Goal: Information Seeking & Learning: Find specific fact

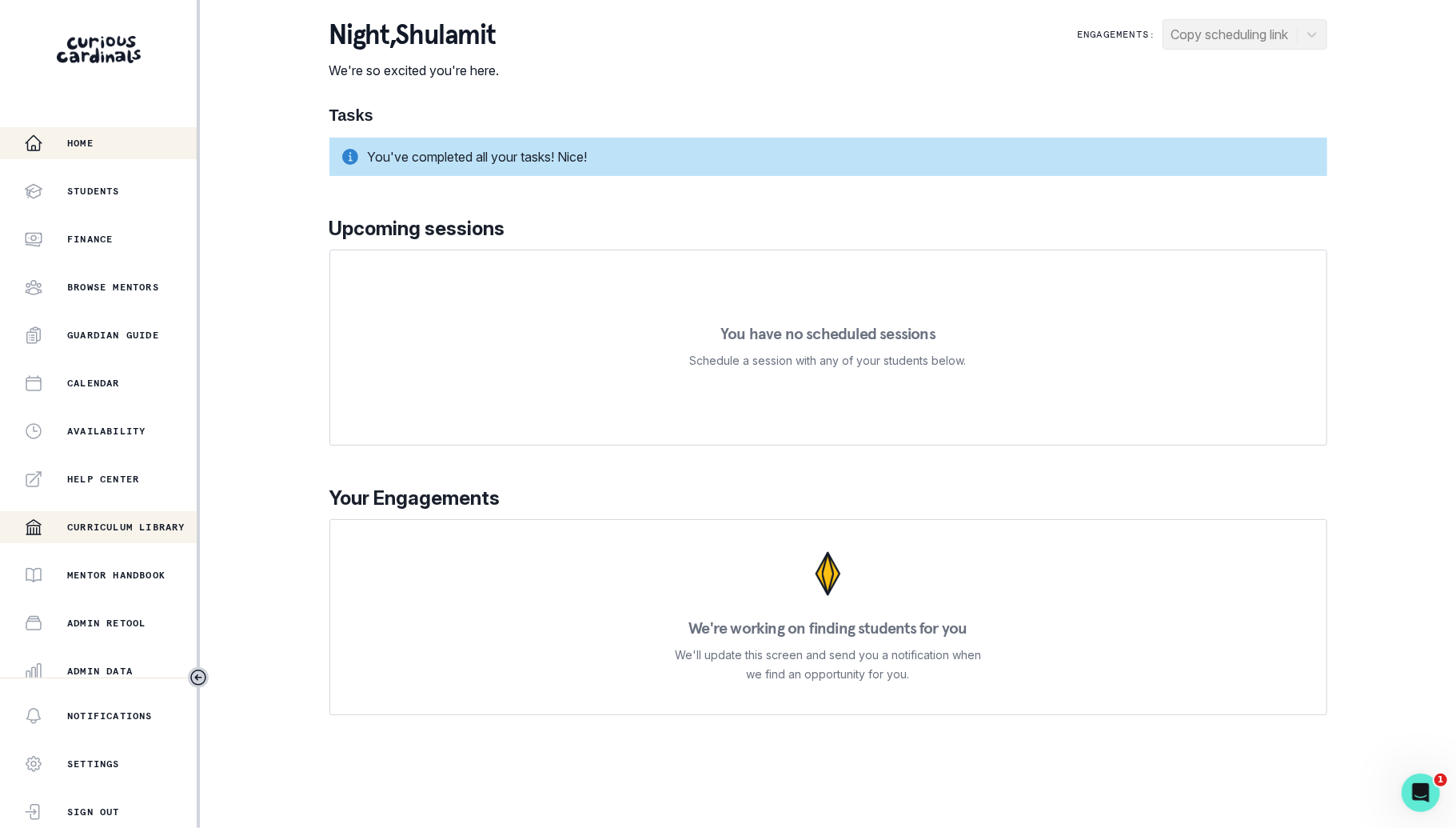
scroll to position [154, 0]
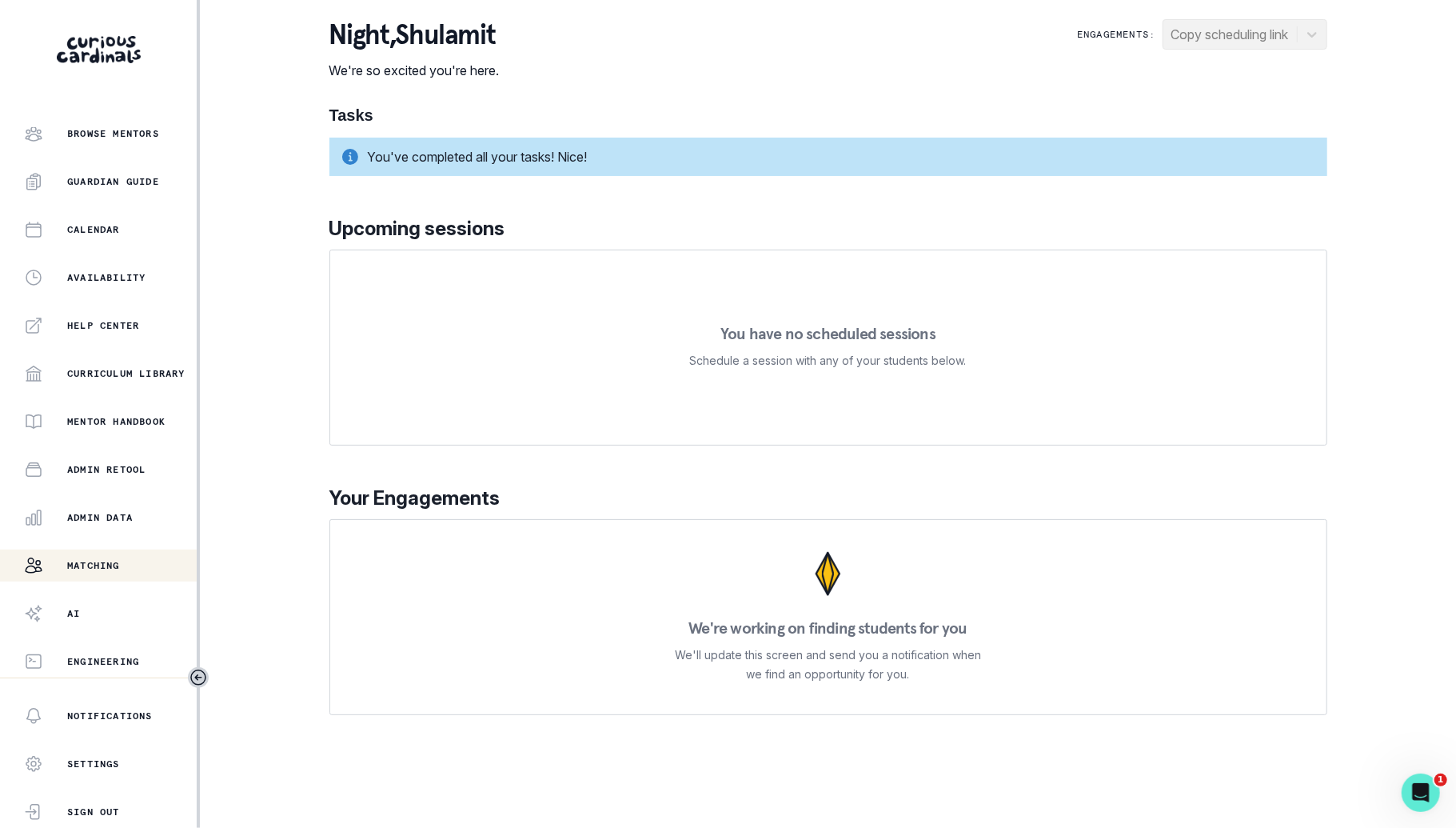
click at [77, 556] on div "Matching" at bounding box center [110, 565] width 173 height 19
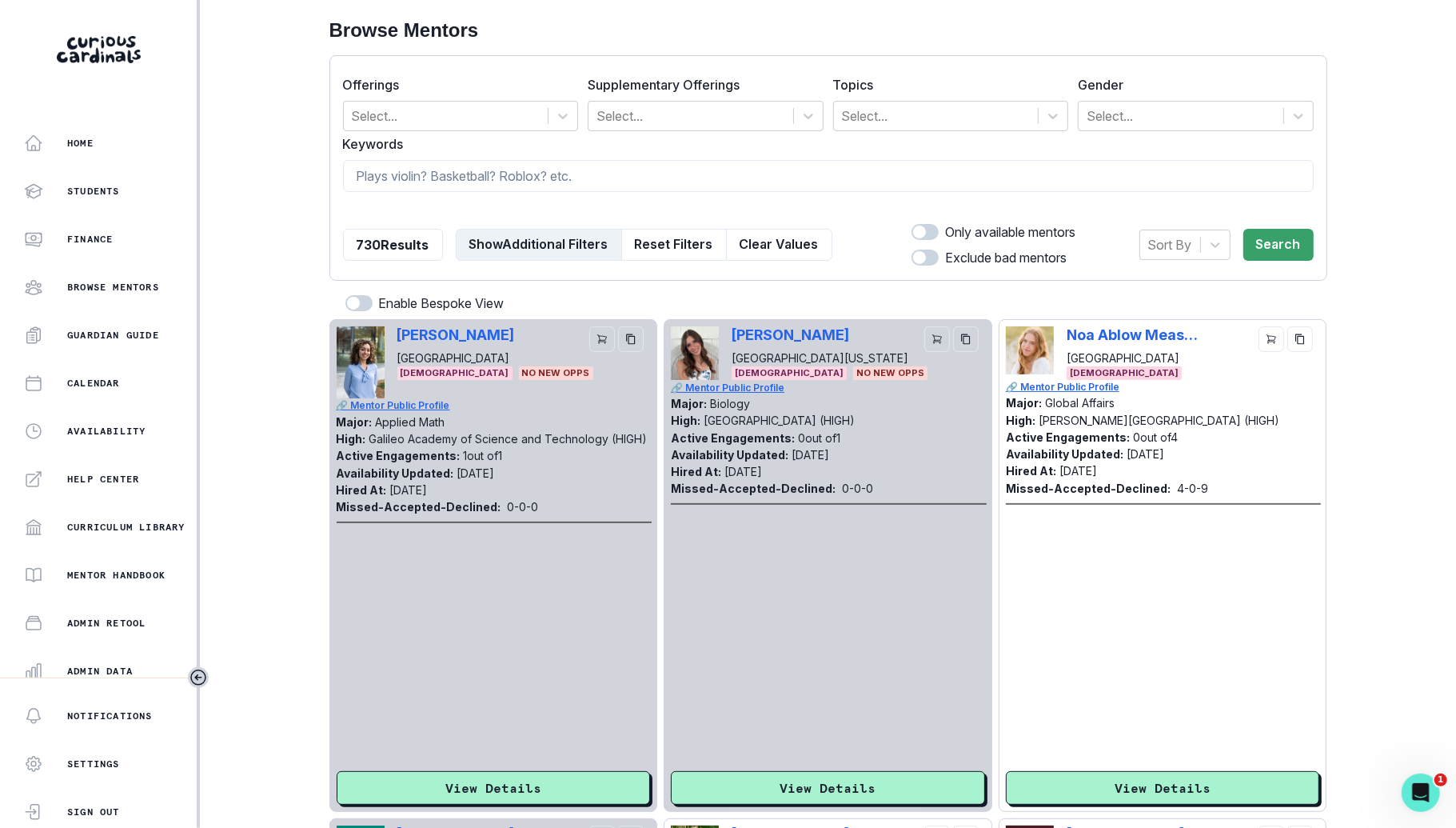
click at [557, 247] on button "Show Additional Filters" at bounding box center [538, 244] width 166 height 32
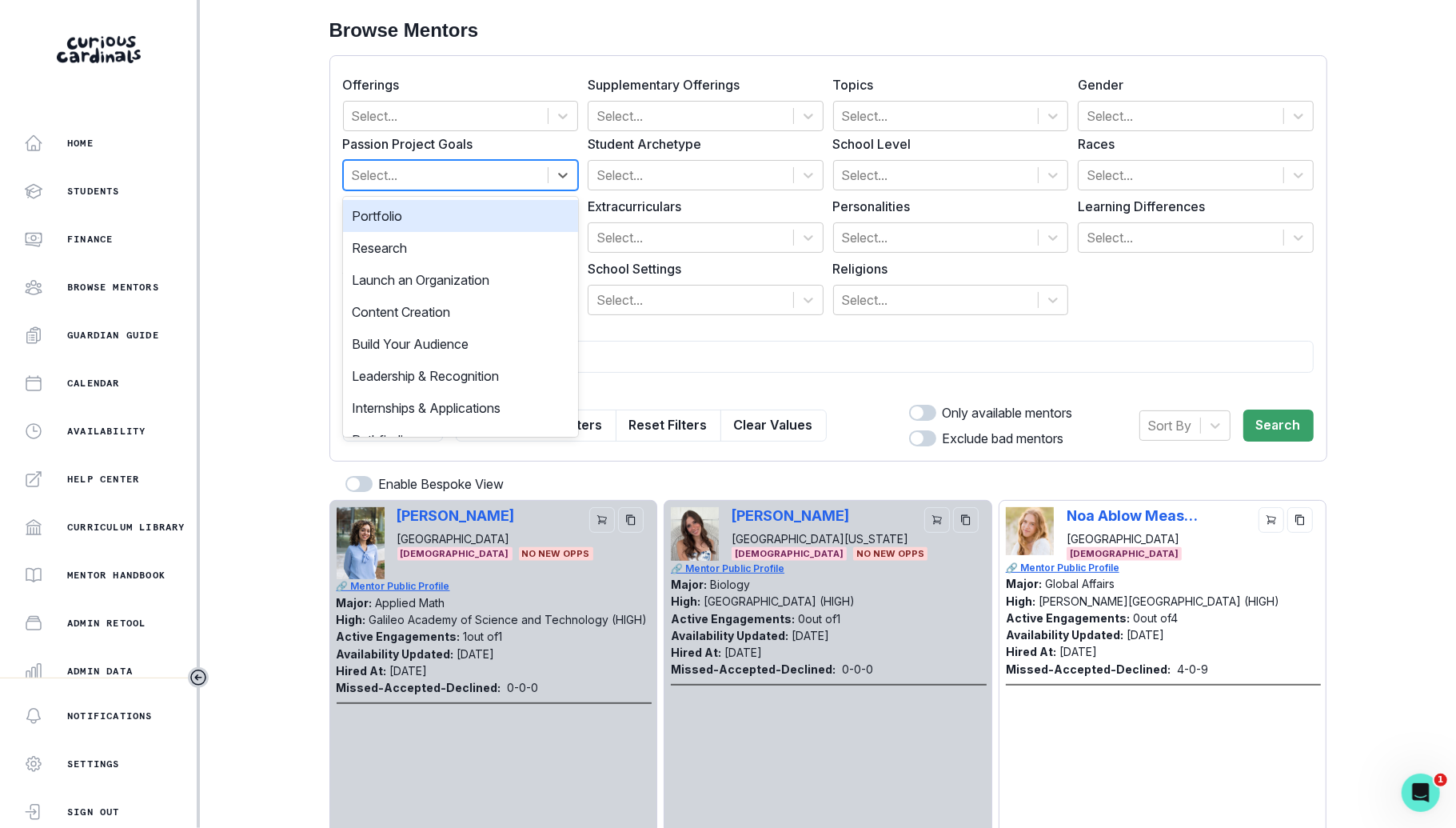
click at [461, 172] on div at bounding box center [446, 175] width 189 height 22
click at [463, 236] on div "Research" at bounding box center [461, 248] width 236 height 32
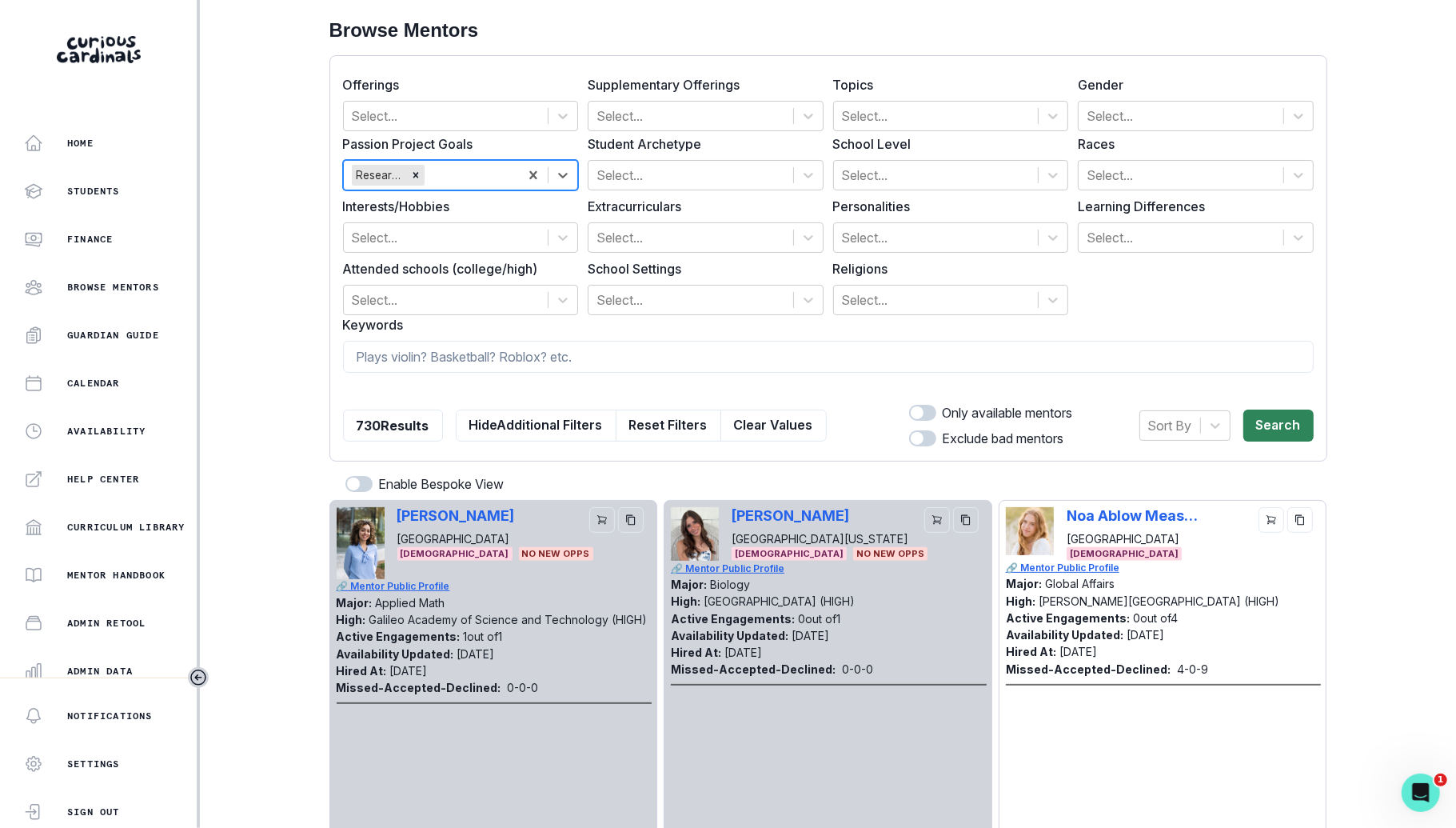
click at [1279, 430] on button "Search" at bounding box center [1279, 425] width 71 height 32
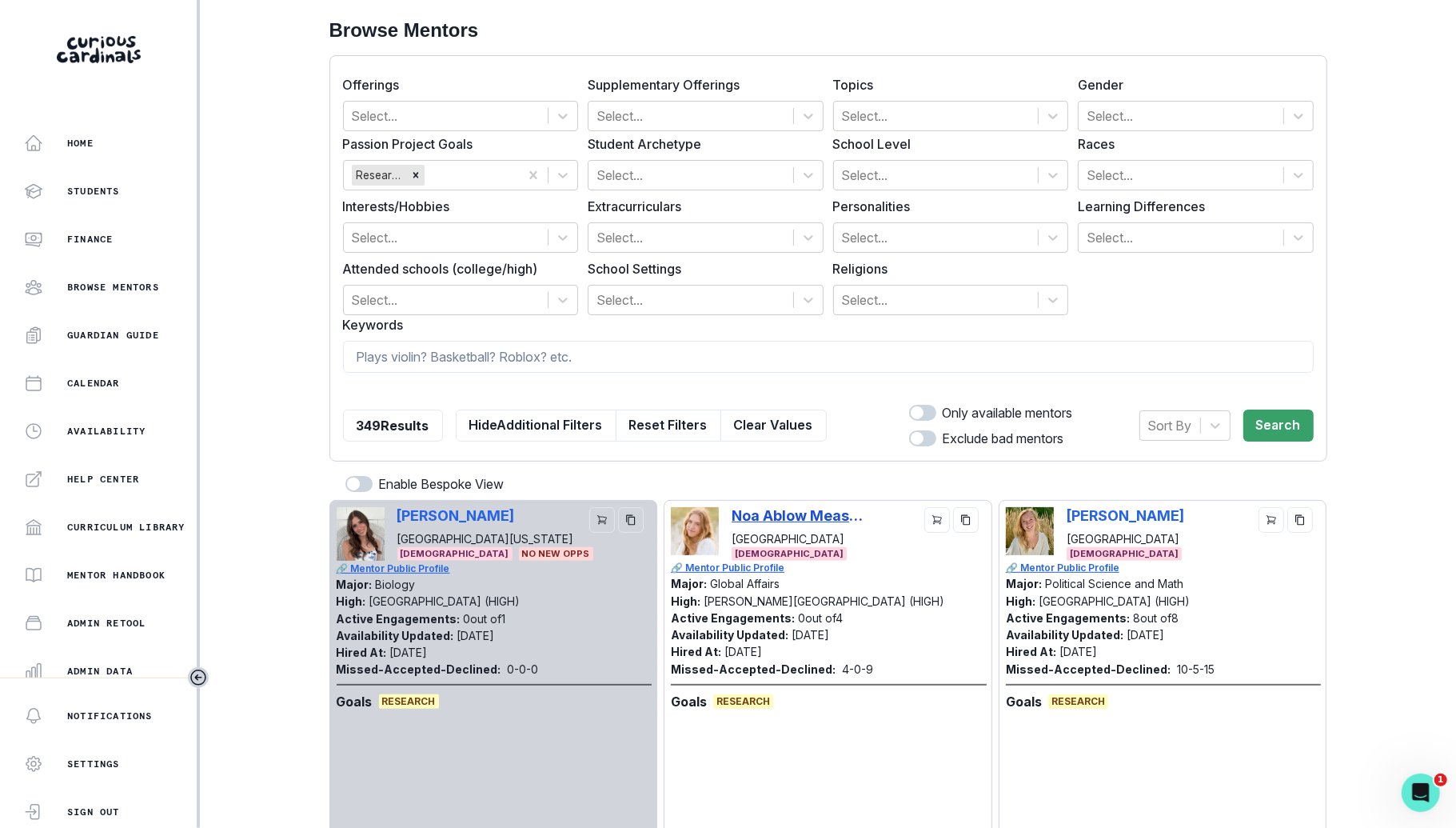
click at [810, 516] on p "Noa Ablow Measelle" at bounding box center [797, 515] width 132 height 16
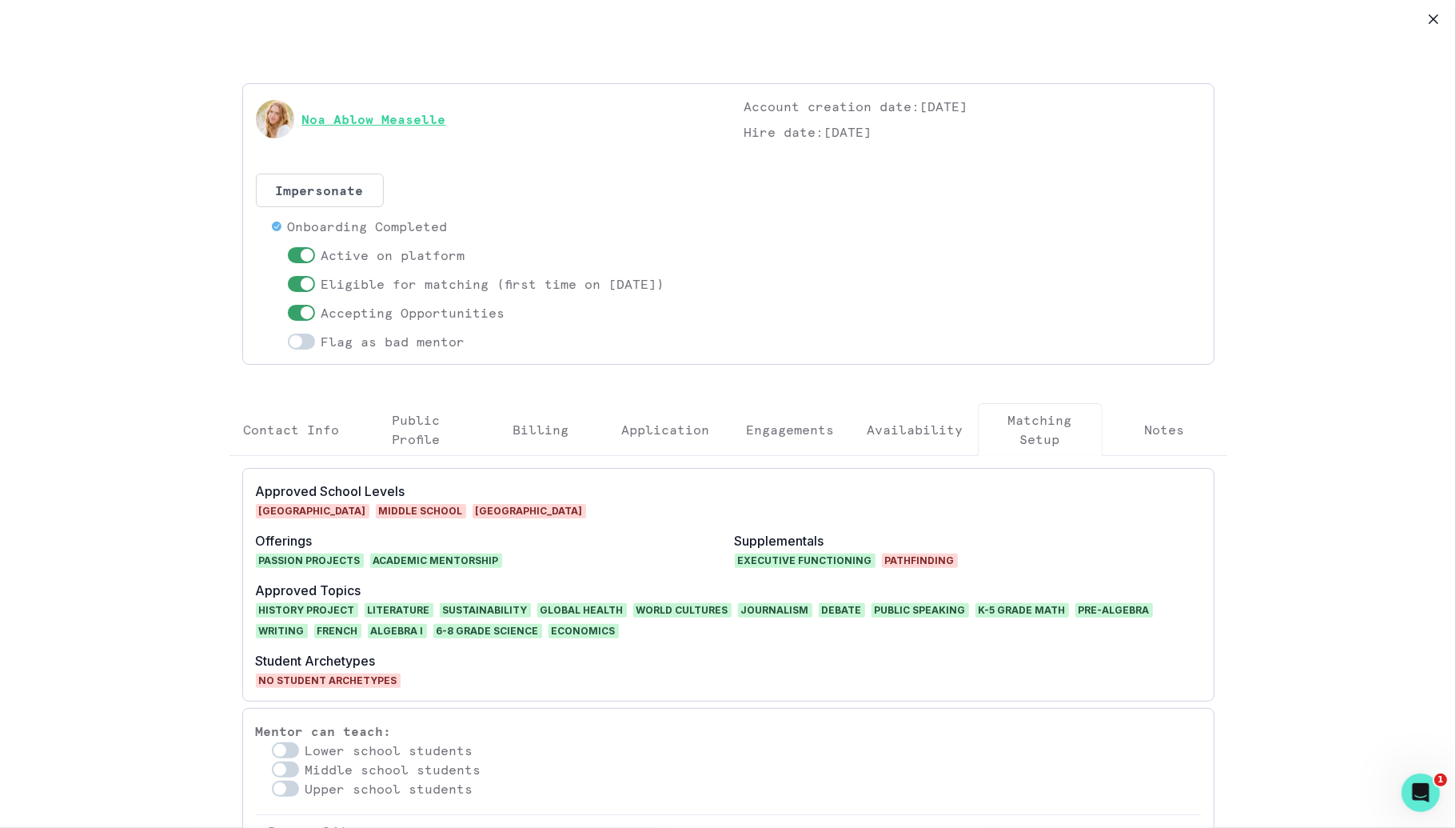
click at [407, 112] on link "Noa Ablow Measelle" at bounding box center [373, 119] width 144 height 19
click at [1444, 19] on button "Close" at bounding box center [1434, 19] width 26 height 26
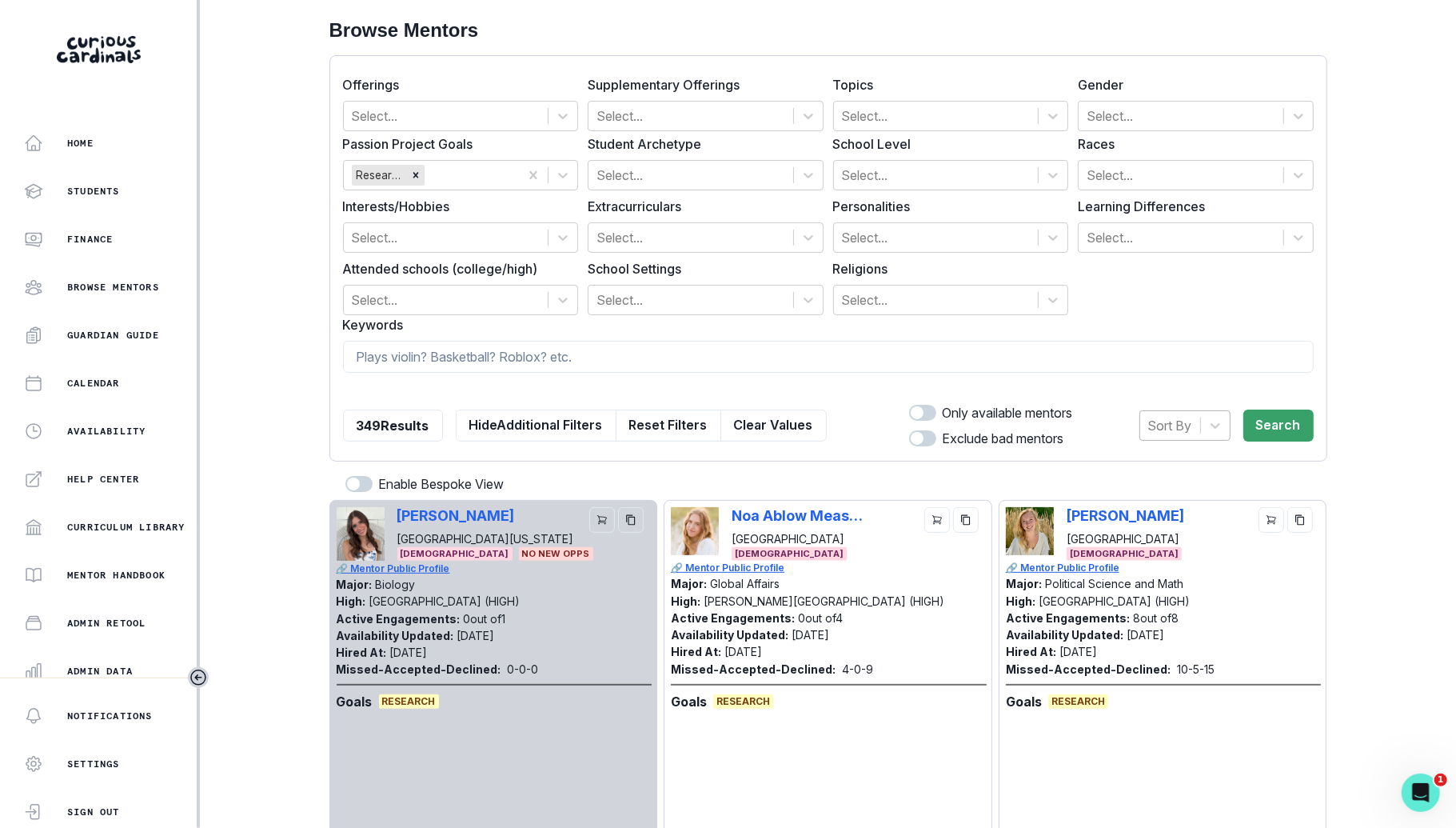
click at [1168, 426] on div at bounding box center [1170, 425] width 44 height 22
click at [1158, 460] on div "Hired at" at bounding box center [1185, 466] width 91 height 32
click at [1297, 423] on button "Search" at bounding box center [1279, 425] width 71 height 32
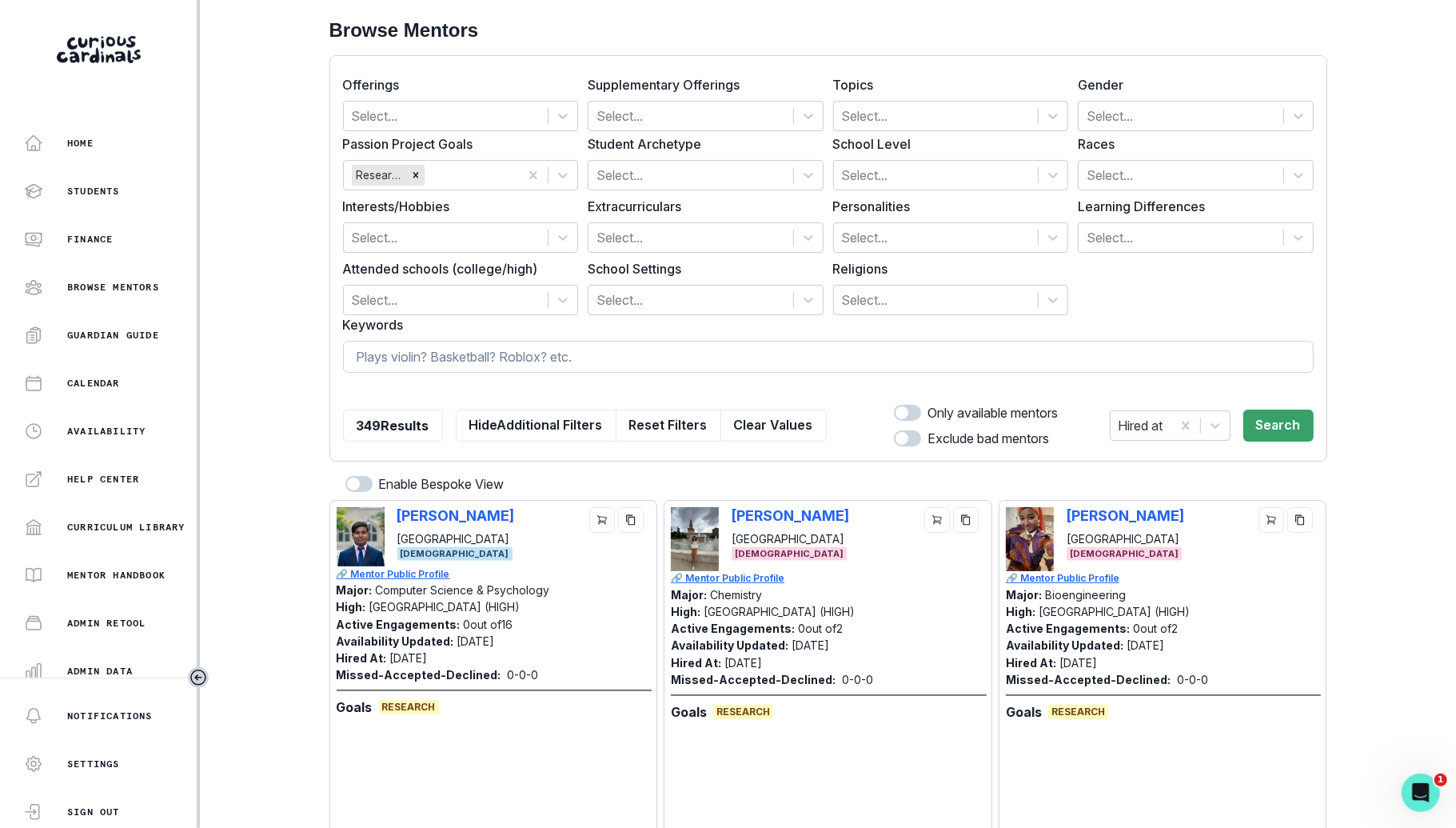
click at [840, 366] on input at bounding box center [829, 356] width 971 height 32
type input "published"
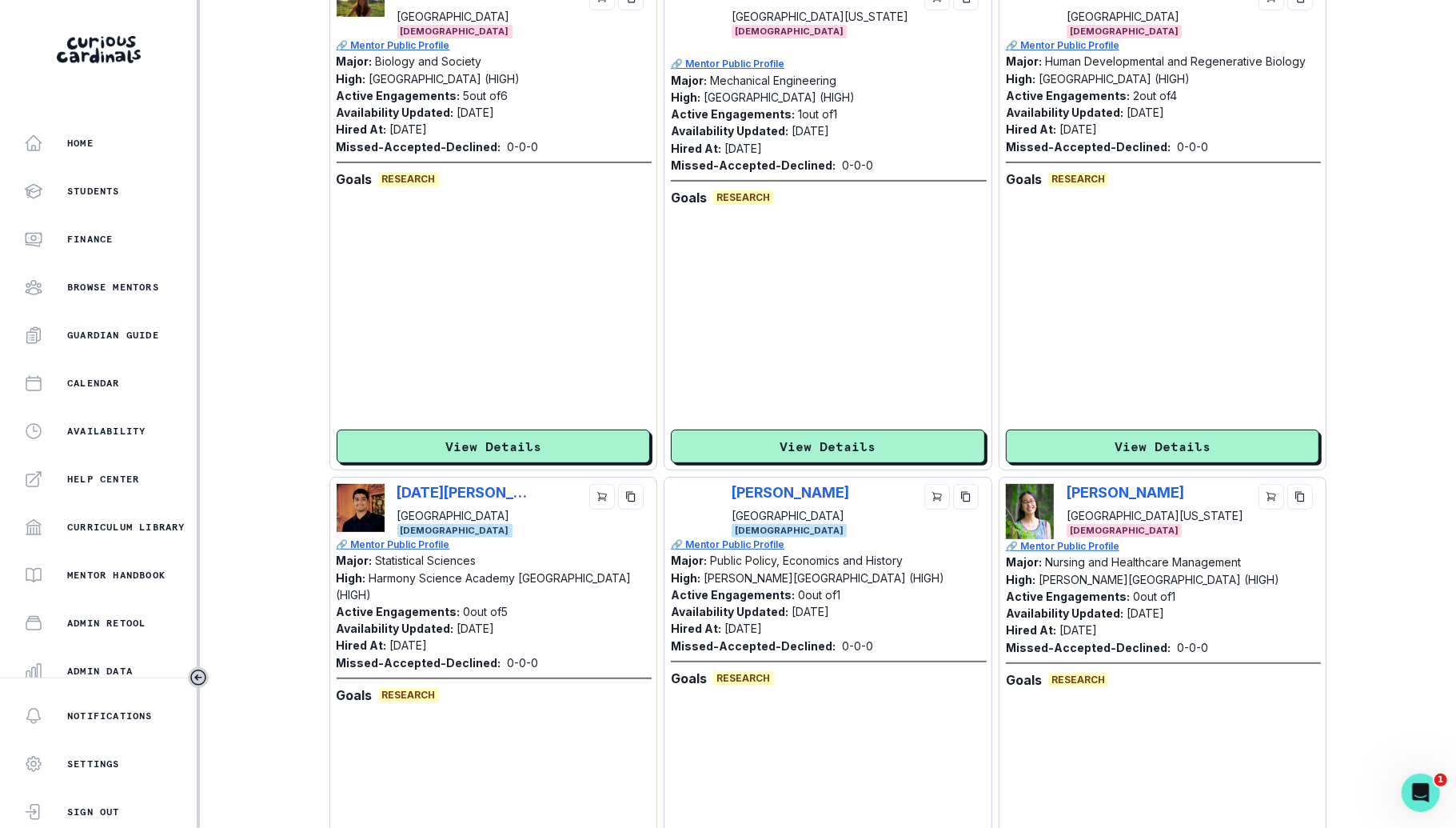
scroll to position [4713, 0]
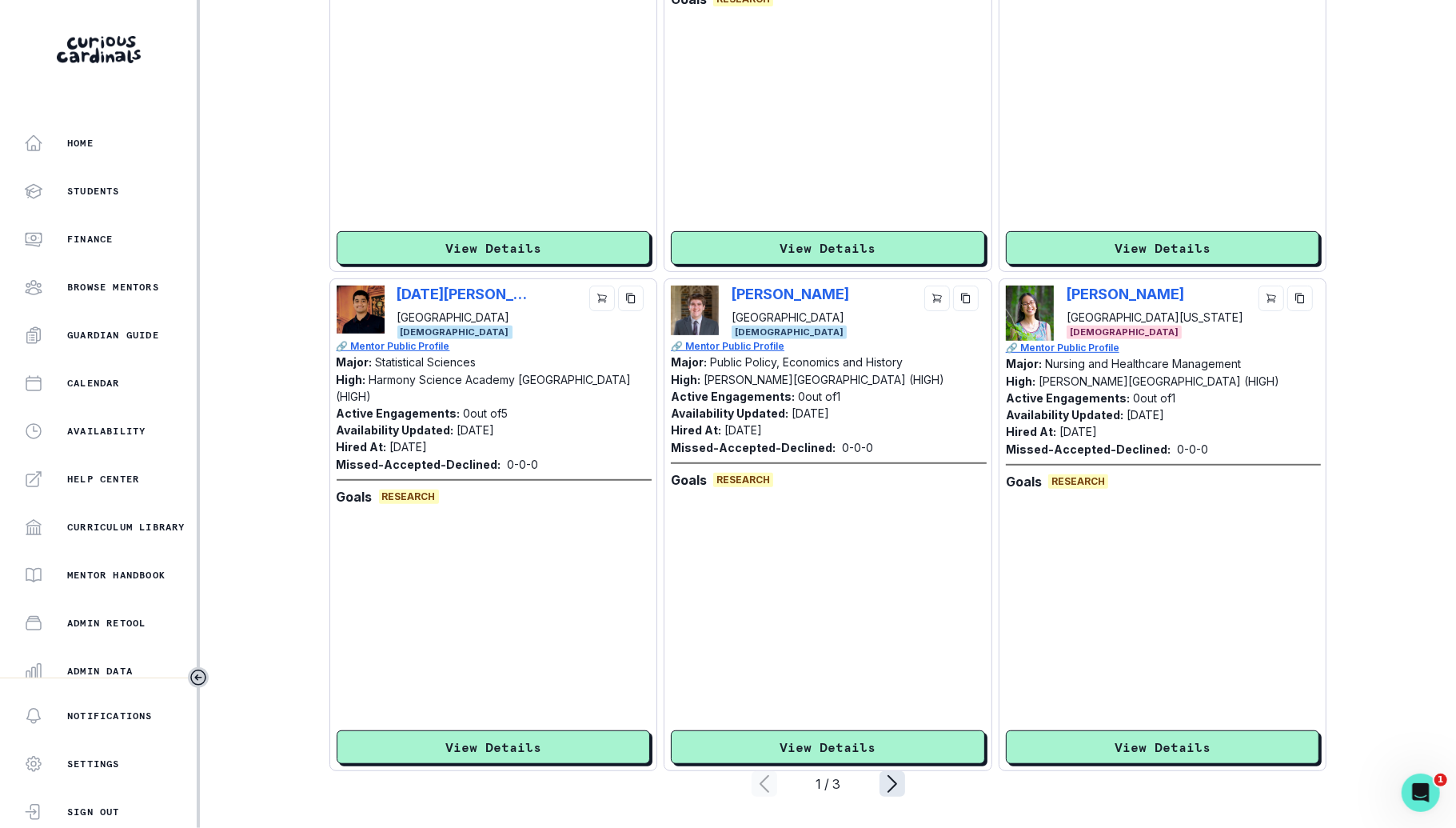
click at [894, 781] on icon "page right" at bounding box center [892, 783] width 8 height 16
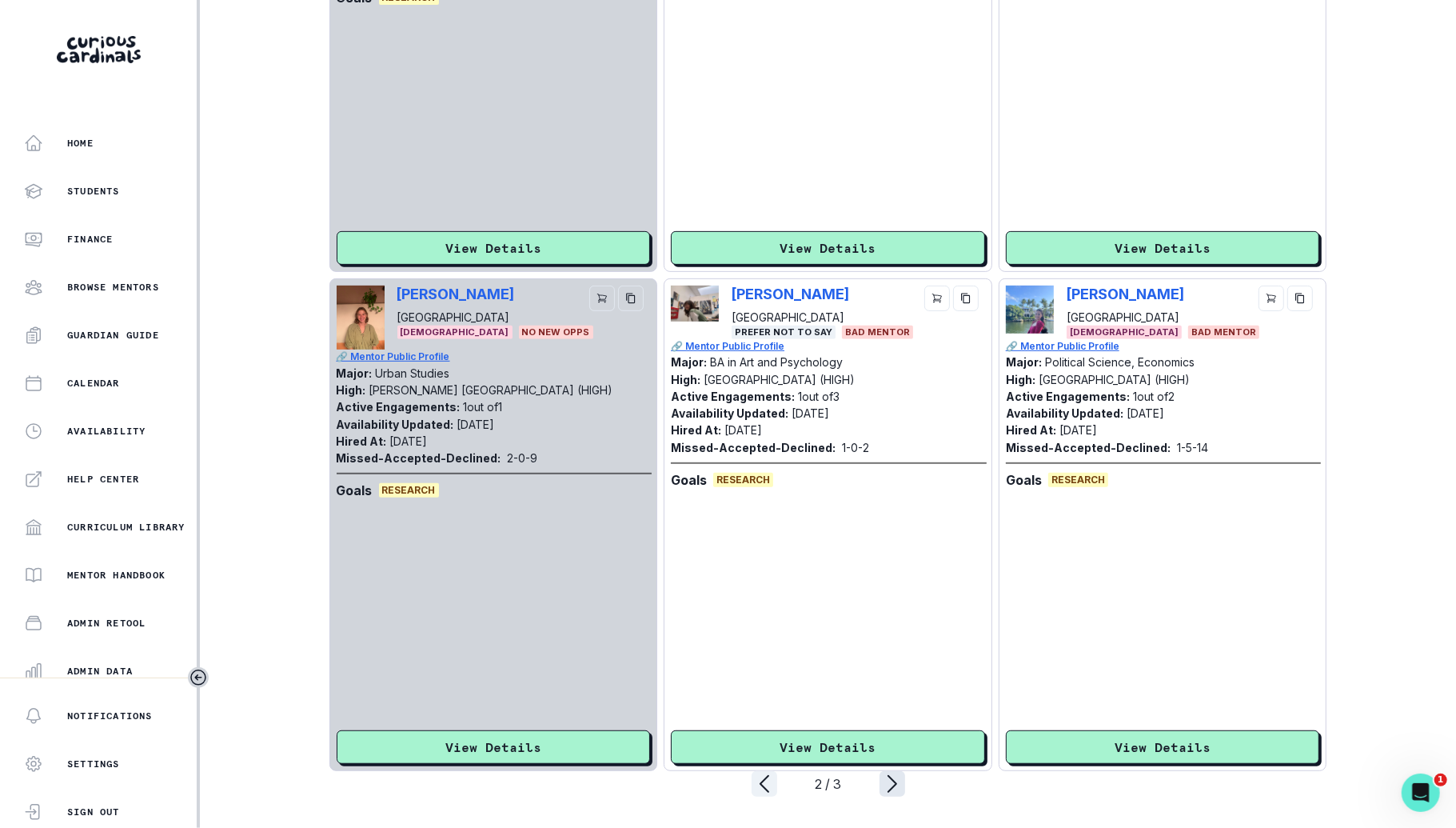
click at [890, 789] on icon "page right" at bounding box center [892, 783] width 8 height 16
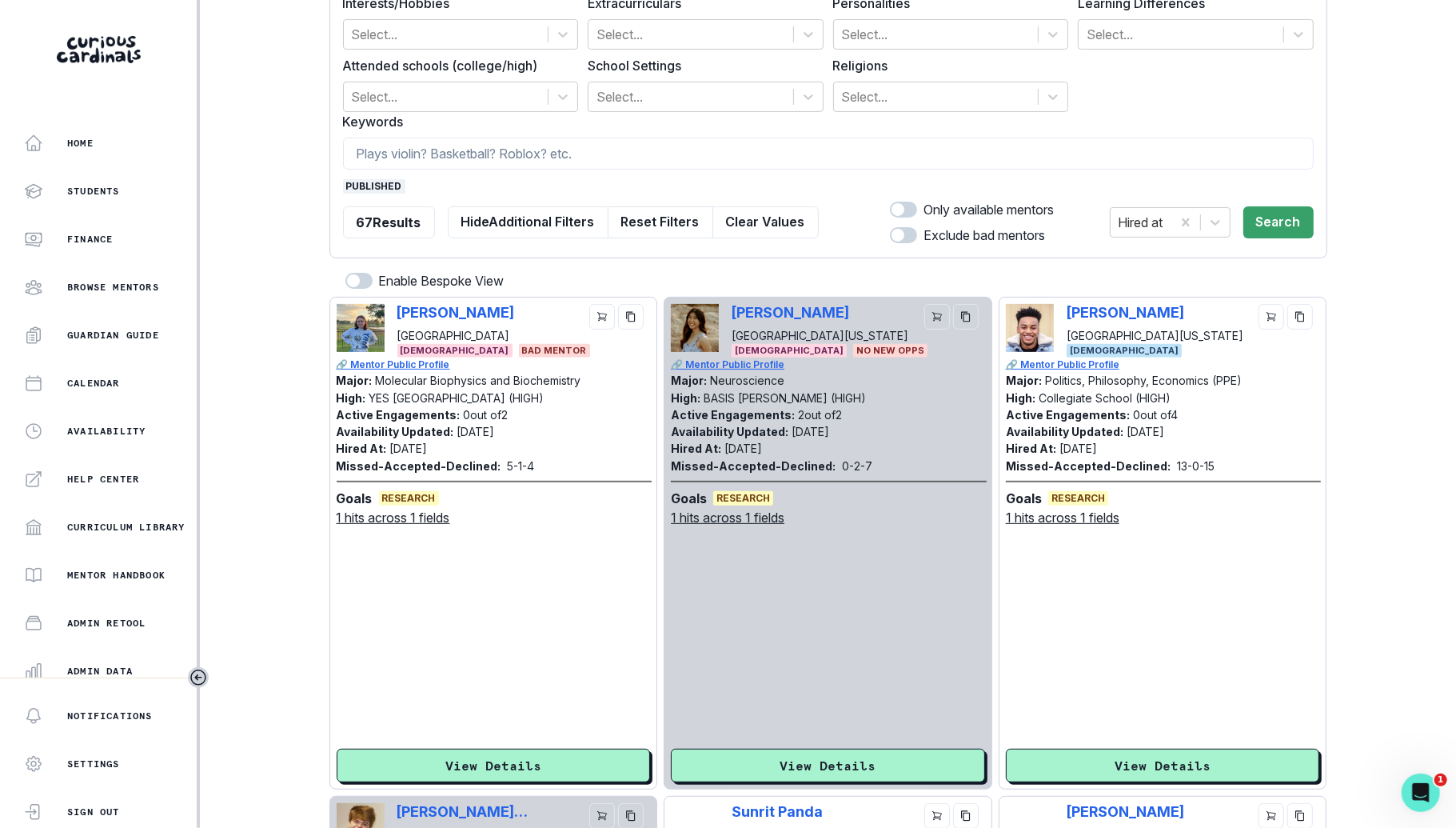
scroll to position [0, 0]
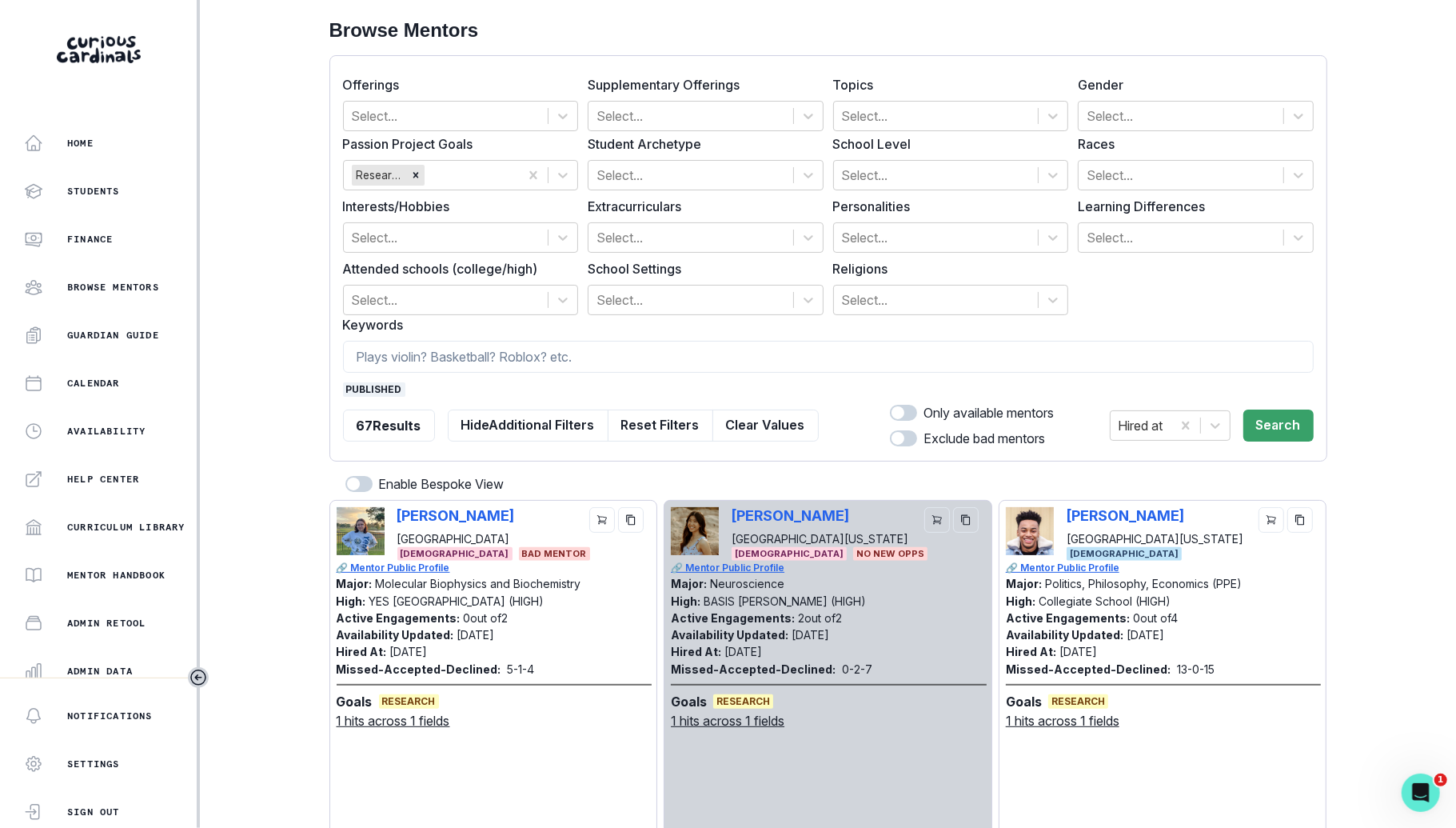
click at [393, 379] on form "Offerings Select... Supplementary Offerings Select... Topics Select... Gender S…" at bounding box center [829, 258] width 971 height 379
click at [393, 382] on span "published" at bounding box center [374, 389] width 62 height 15
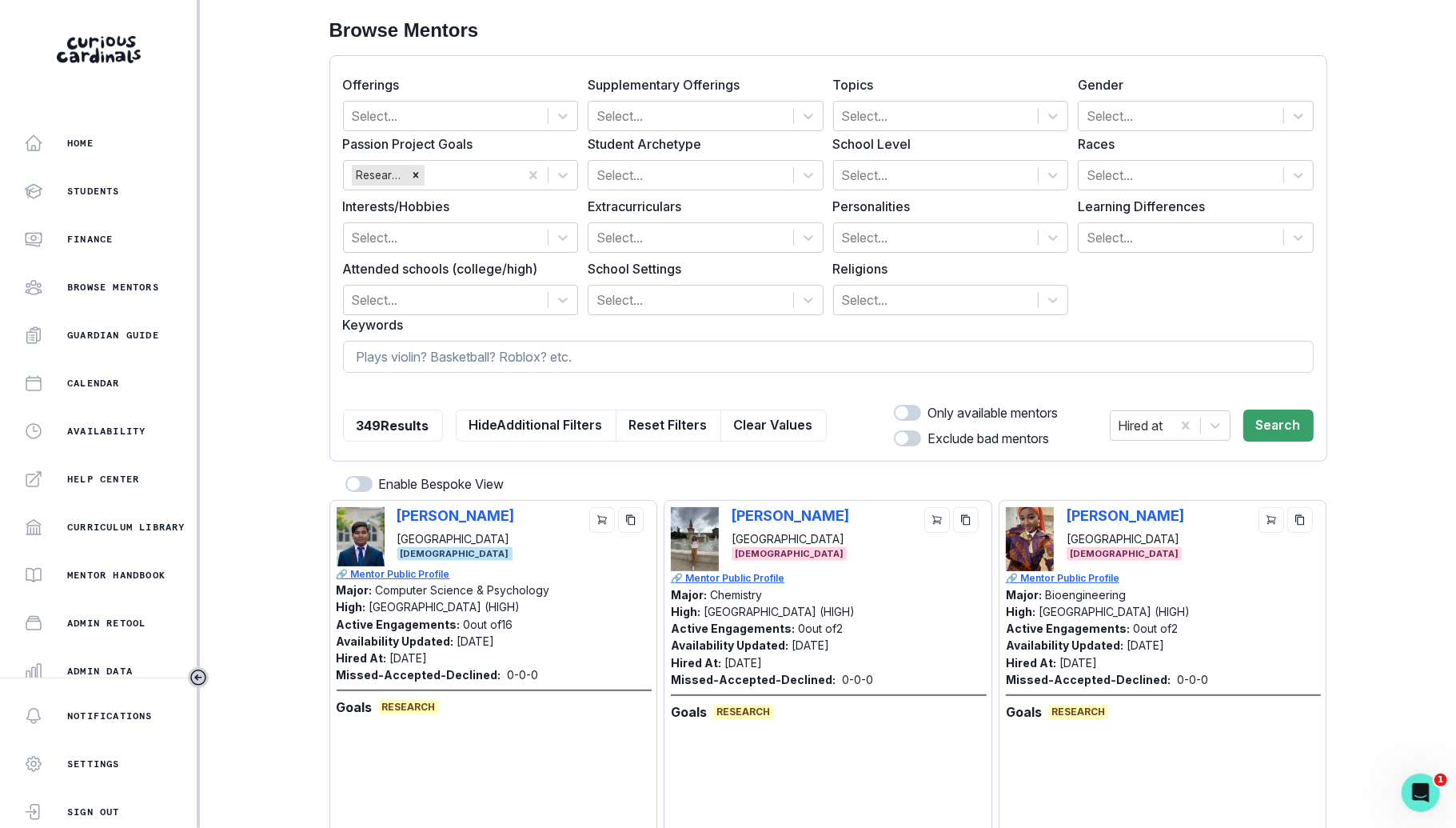
click at [449, 357] on input at bounding box center [829, 356] width 971 height 32
type input "journal"
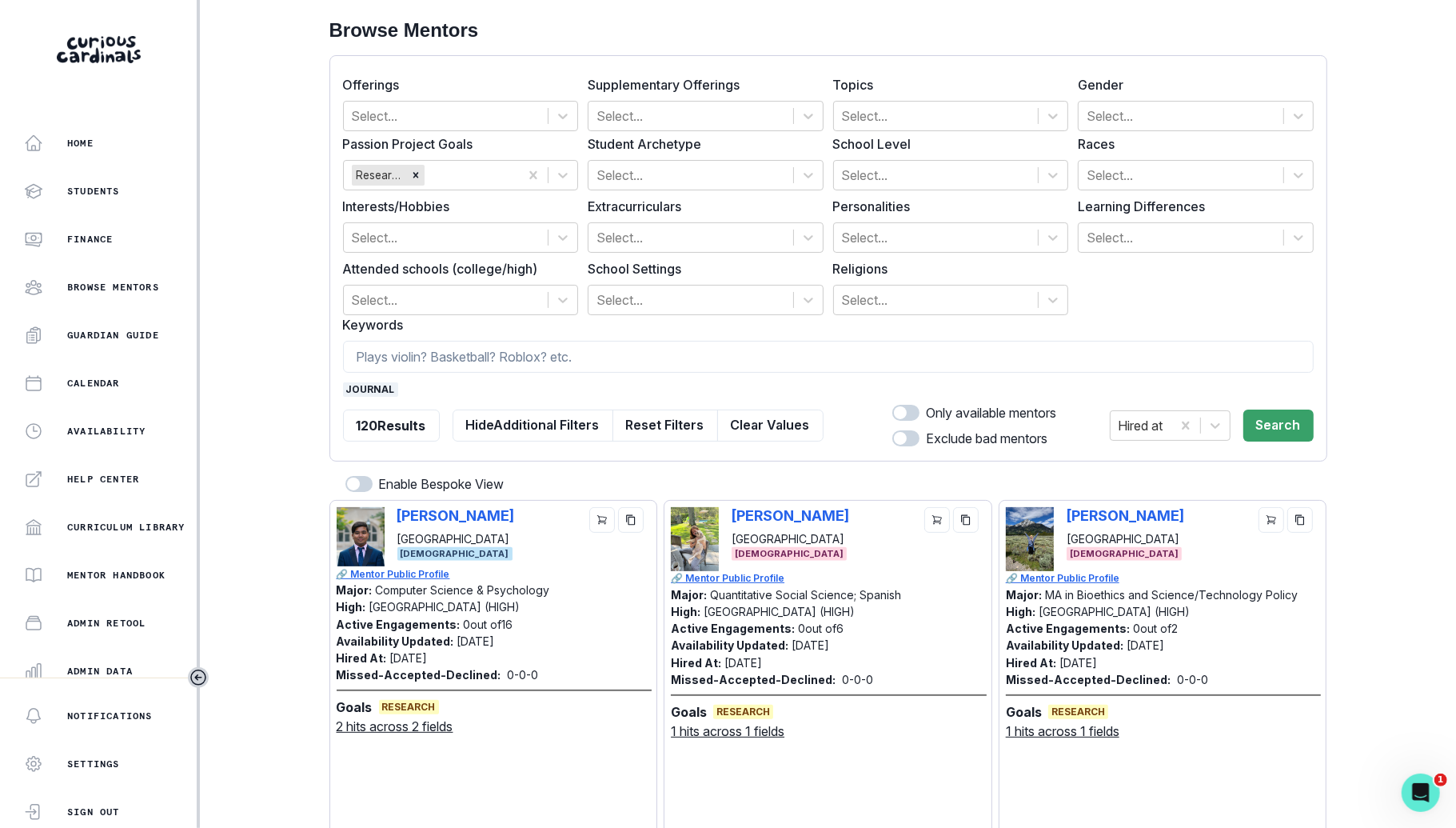
click at [380, 384] on span "journal" at bounding box center [371, 389] width 55 height 15
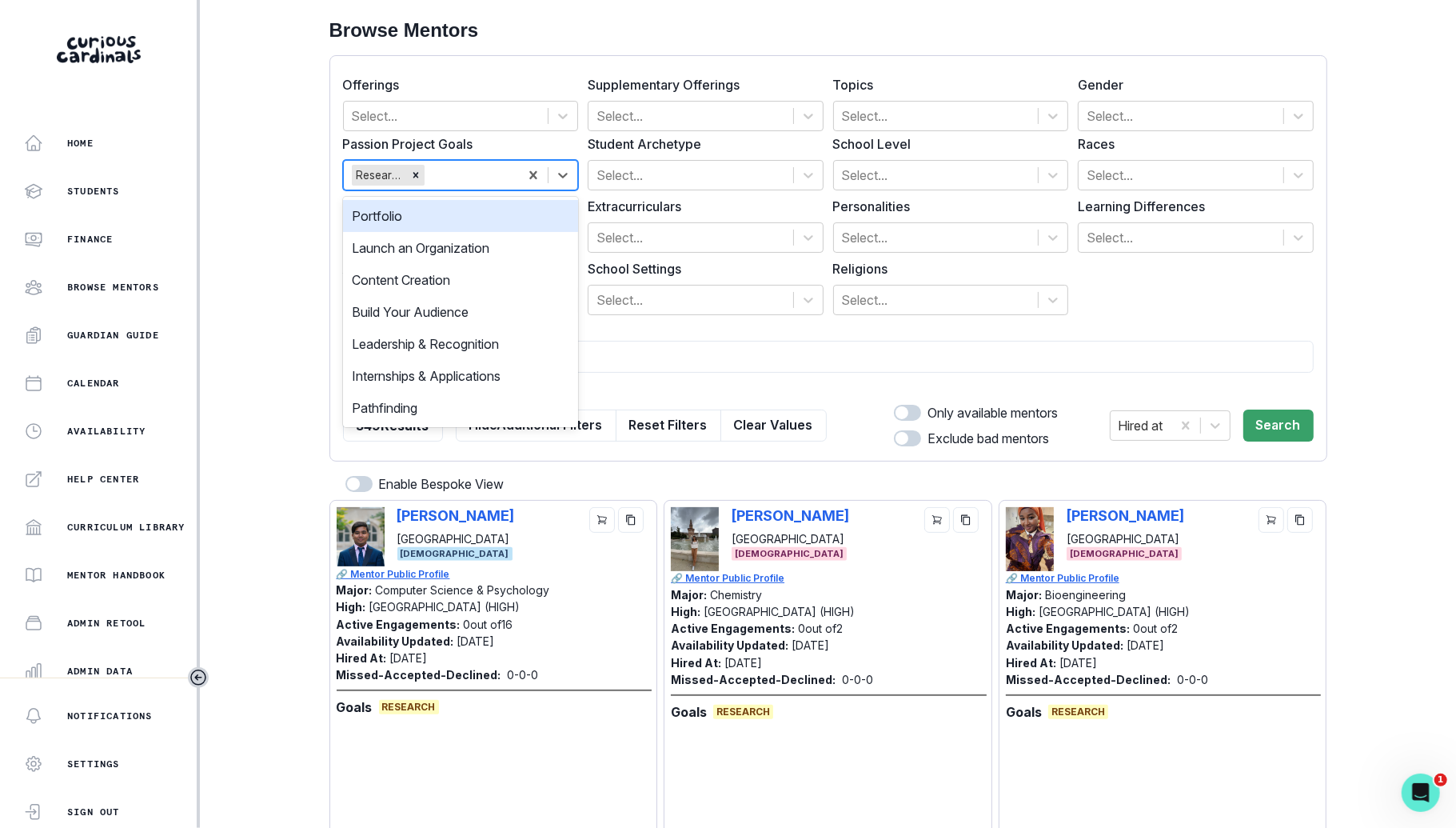
click at [482, 166] on div at bounding box center [469, 175] width 83 height 22
click at [675, 361] on input at bounding box center [829, 356] width 971 height 32
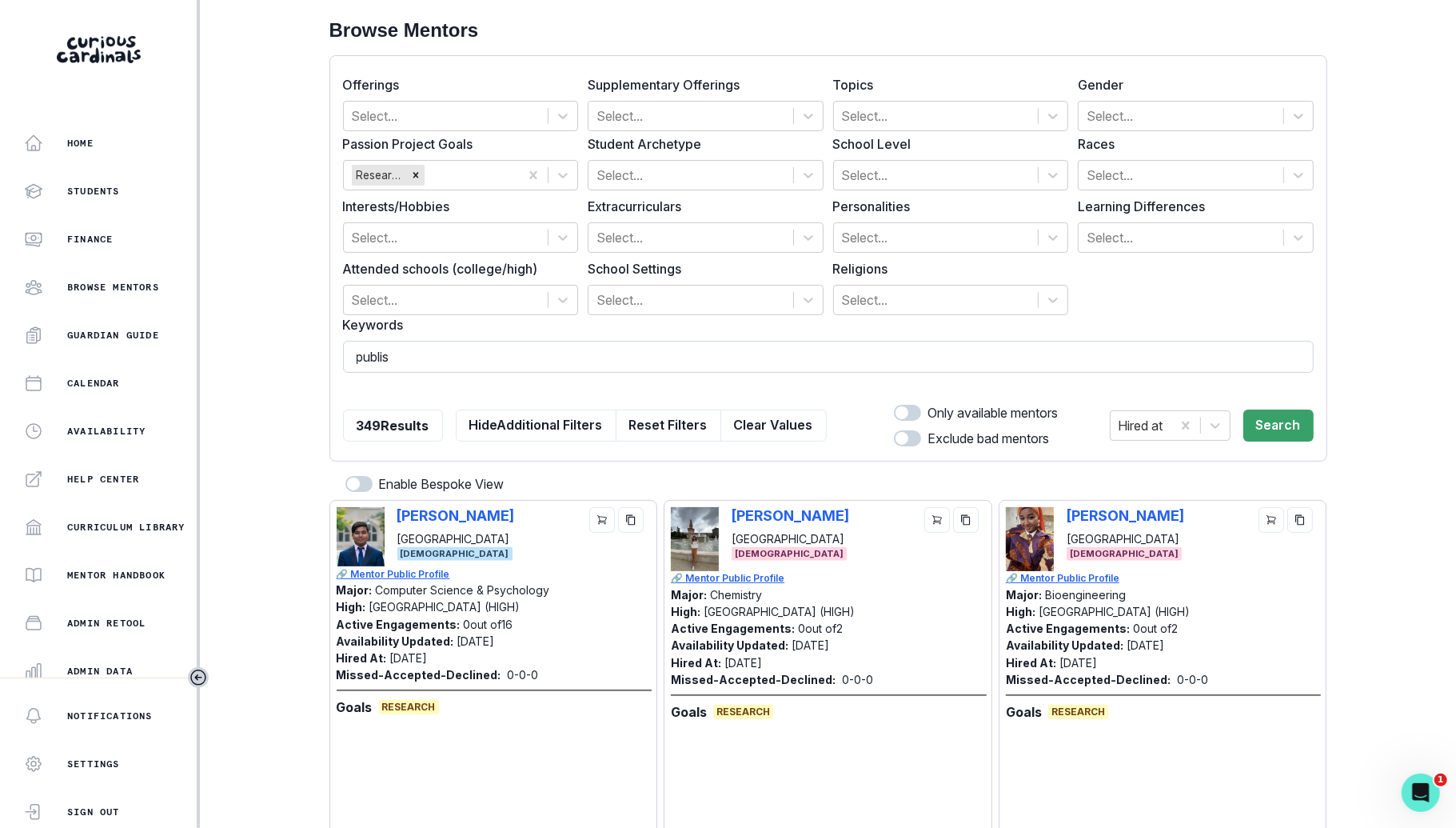
type input "publish"
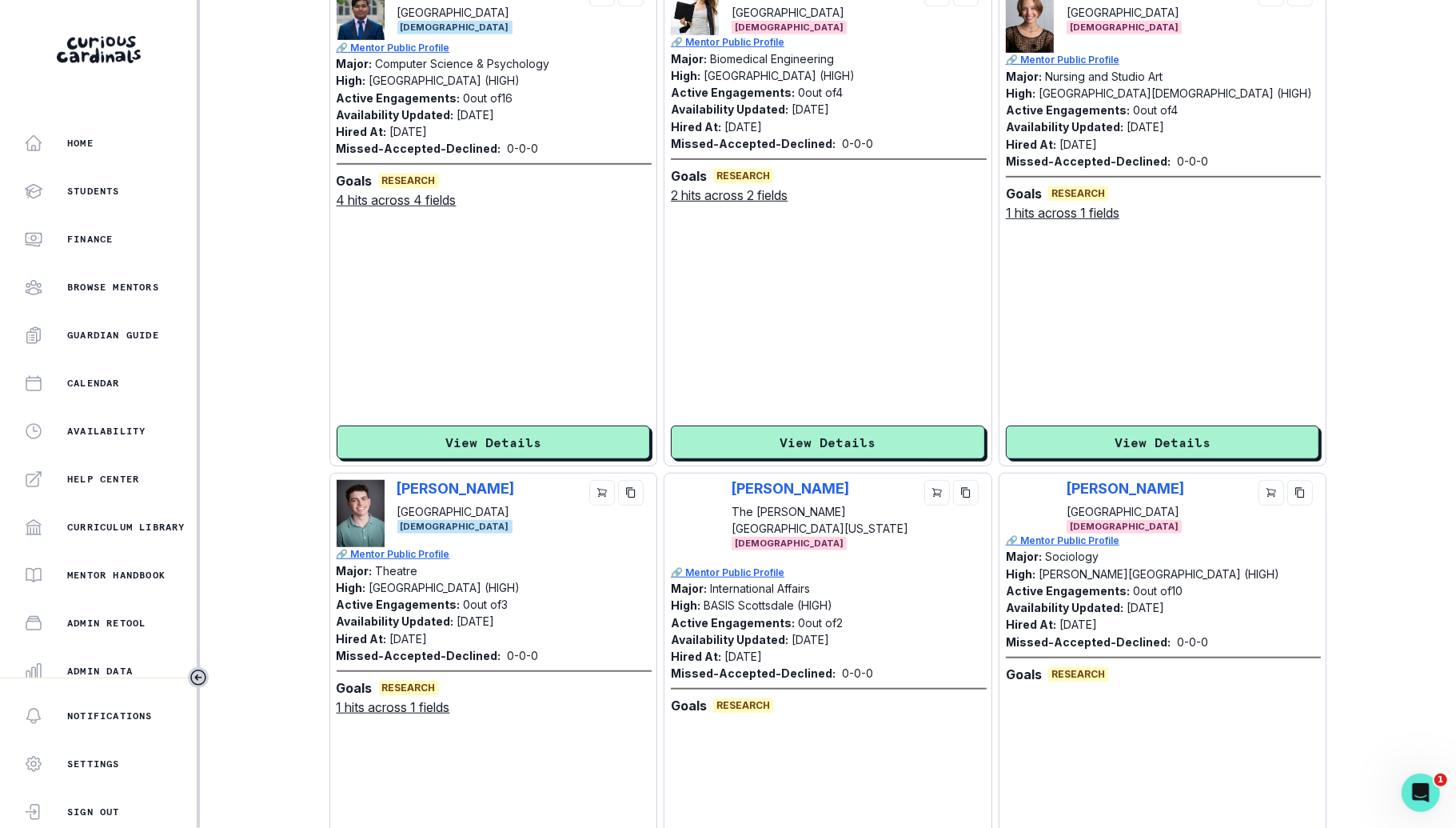
scroll to position [649, 0]
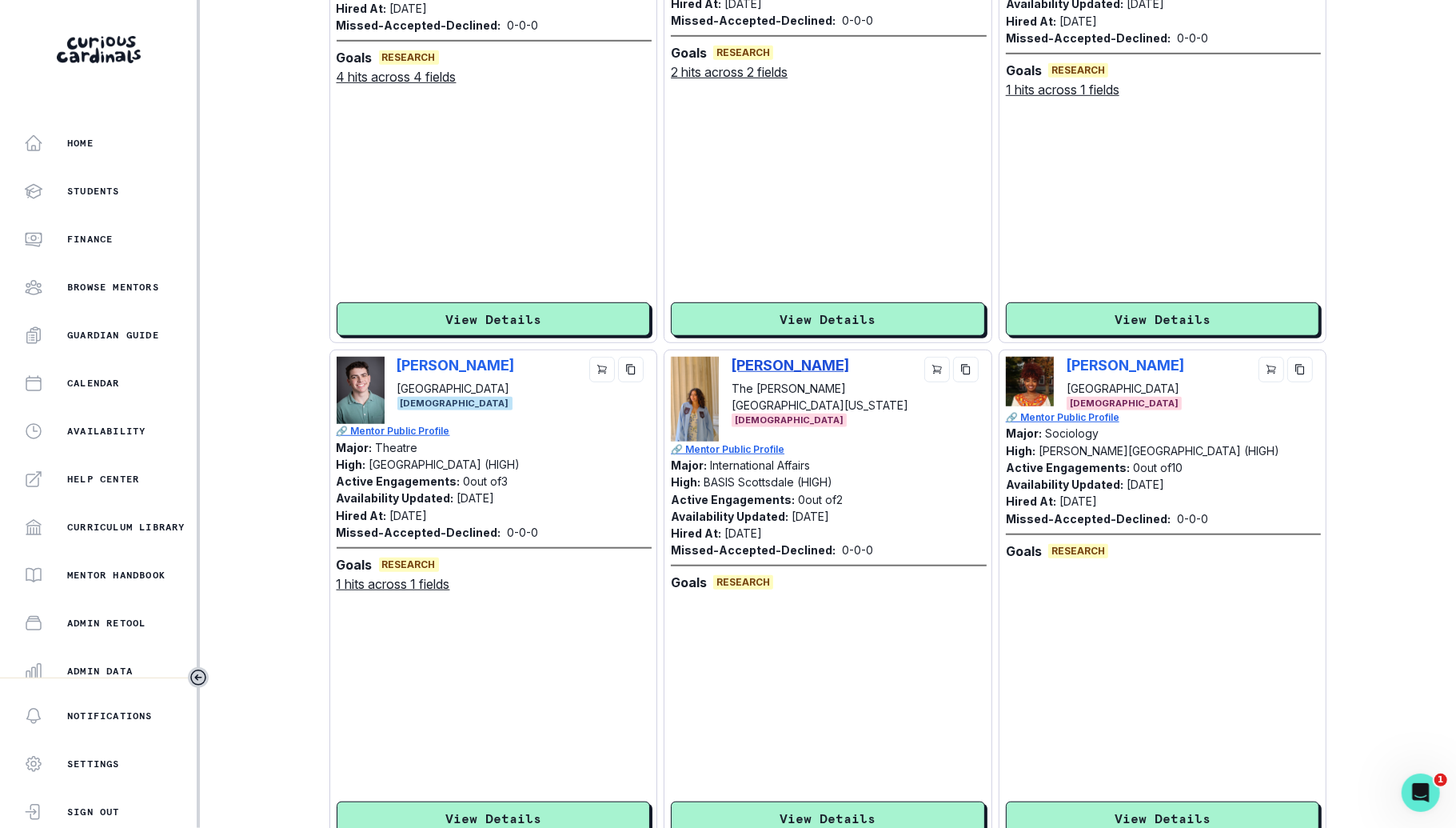
click at [777, 360] on p "[PERSON_NAME]" at bounding box center [797, 365] width 132 height 16
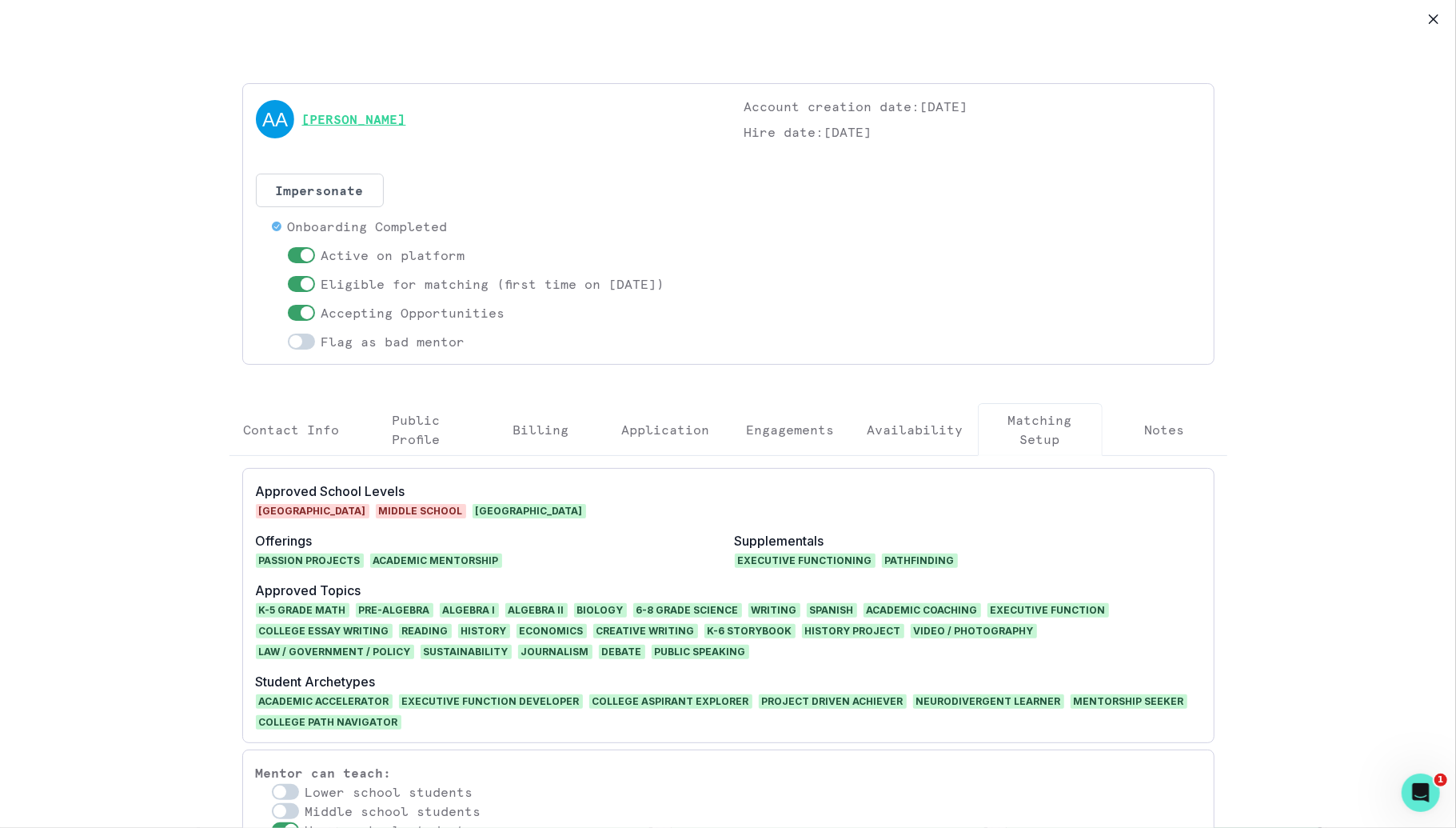
click at [357, 119] on link "[PERSON_NAME]" at bounding box center [354, 119] width 104 height 19
click at [1433, 27] on button "Close" at bounding box center [1434, 19] width 26 height 26
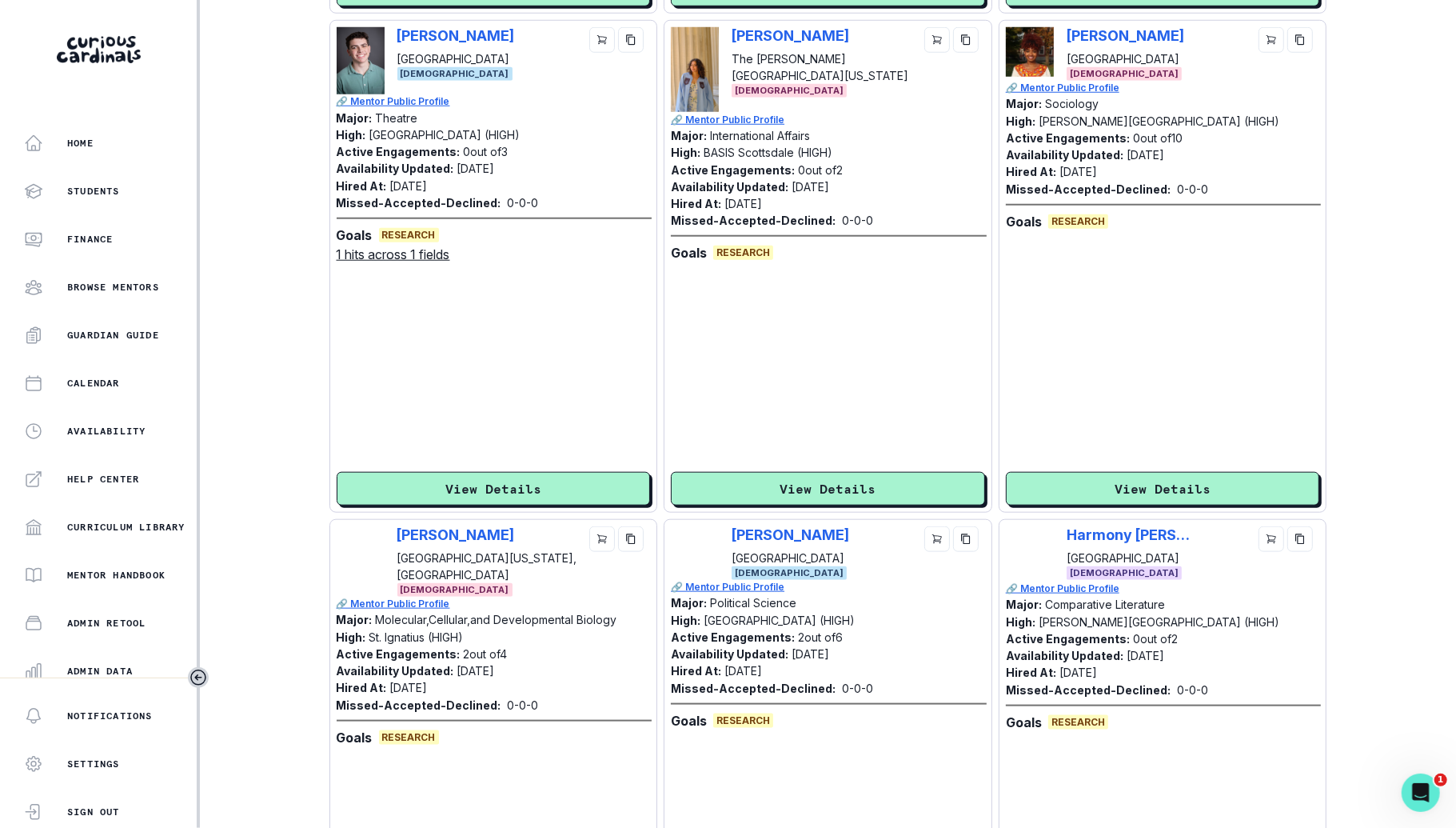
scroll to position [867, 0]
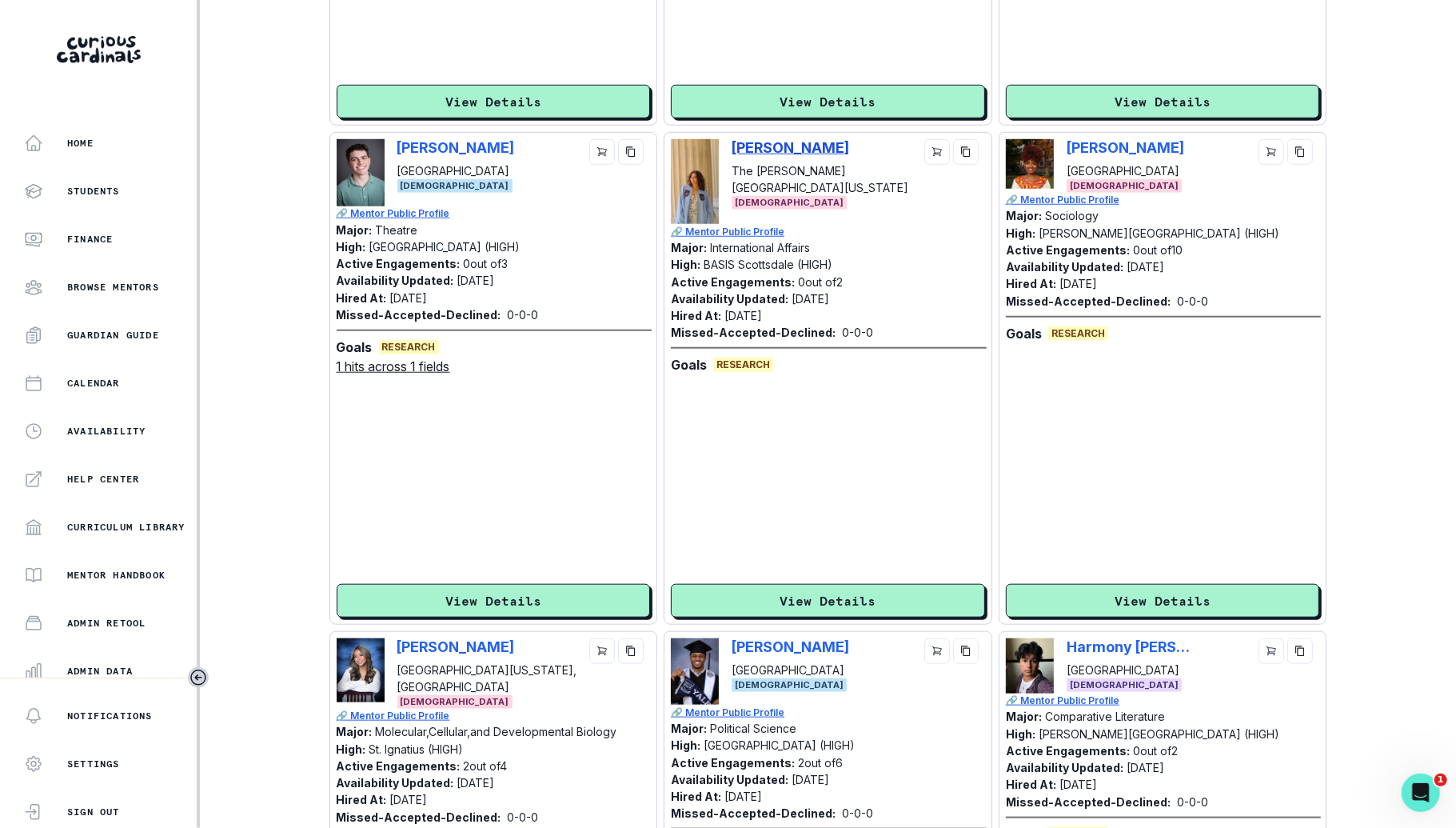
click at [796, 154] on p "[PERSON_NAME]" at bounding box center [797, 147] width 132 height 16
